Goal: Book appointment/travel/reservation

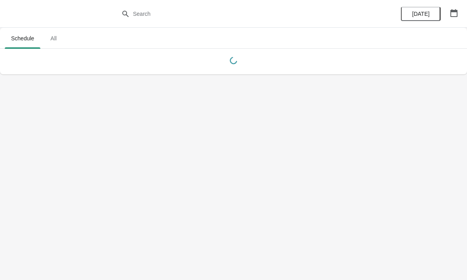
click at [455, 6] on button "button" at bounding box center [454, 13] width 14 height 14
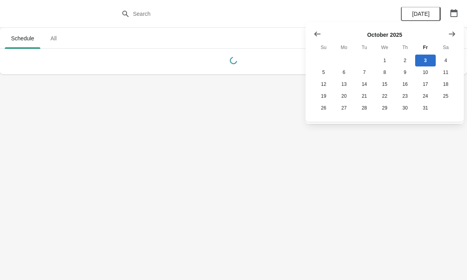
click at [448, 36] on icon "Show next month, November 2025" at bounding box center [452, 34] width 8 height 8
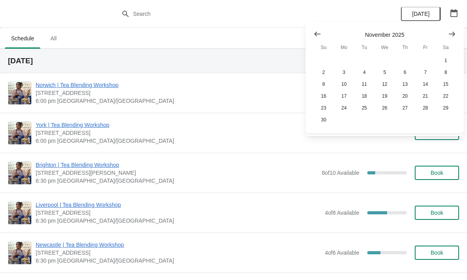
click at [454, 35] on icon "Show next month, December 2025" at bounding box center [452, 34] width 8 height 8
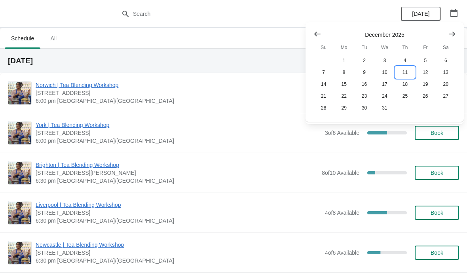
click at [409, 73] on button "11" at bounding box center [405, 72] width 20 height 12
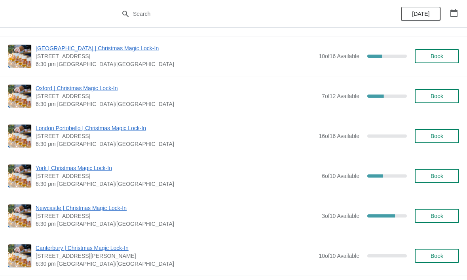
scroll to position [560, 0]
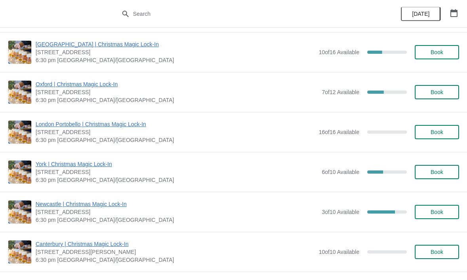
click at [443, 214] on span "Book" at bounding box center [436, 212] width 13 height 6
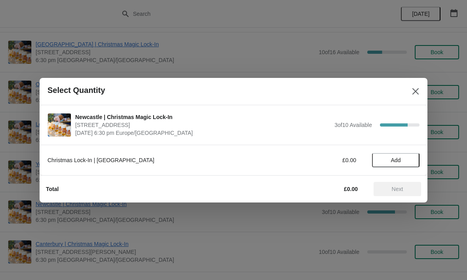
click at [396, 153] on button "Add" at bounding box center [395, 160] width 47 height 14
click at [412, 158] on icon at bounding box center [409, 160] width 8 height 8
click at [403, 190] on span "Next" at bounding box center [397, 189] width 11 height 6
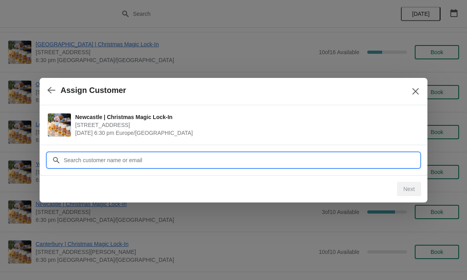
click at [264, 164] on input "Customer" at bounding box center [241, 160] width 356 height 14
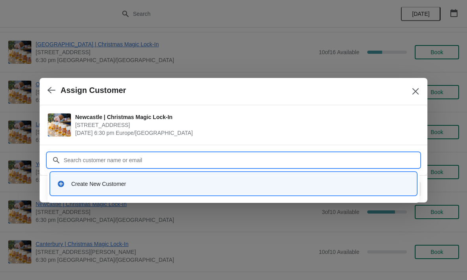
click at [111, 185] on div "Create New Customer" at bounding box center [240, 184] width 339 height 8
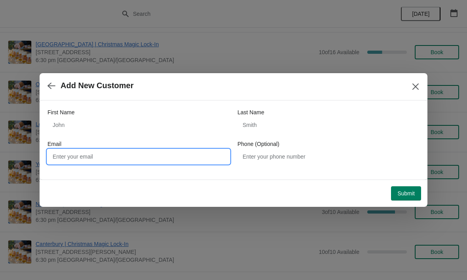
click at [193, 157] on input "Email" at bounding box center [138, 157] width 182 height 14
type input "[EMAIL_ADDRESS][DOMAIN_NAME]"
click at [411, 193] on span "Submit" at bounding box center [405, 193] width 17 height 6
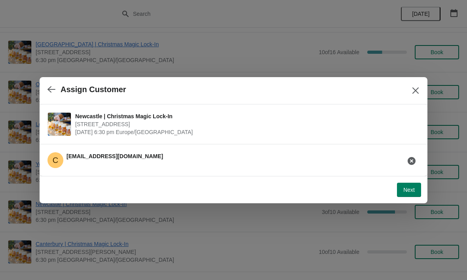
click at [414, 192] on span "Next" at bounding box center [408, 190] width 11 height 6
select select "No"
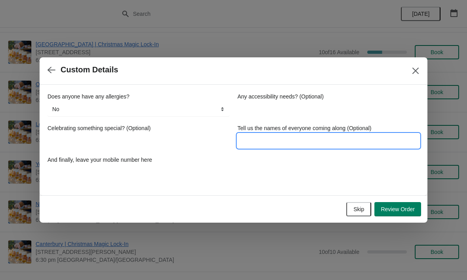
click at [281, 141] on input "Tell us the names of everyone coming along (Optional)" at bounding box center [328, 141] width 182 height 14
type input "[PERSON_NAME] and [PERSON_NAME]"
click at [339, 168] on div "Does anyone have any allergies? No Yes, nuts Yes, wheat Yes, other No Any acces…" at bounding box center [233, 136] width 372 height 87
